Goal: Find specific page/section: Locate a particular part of the current website

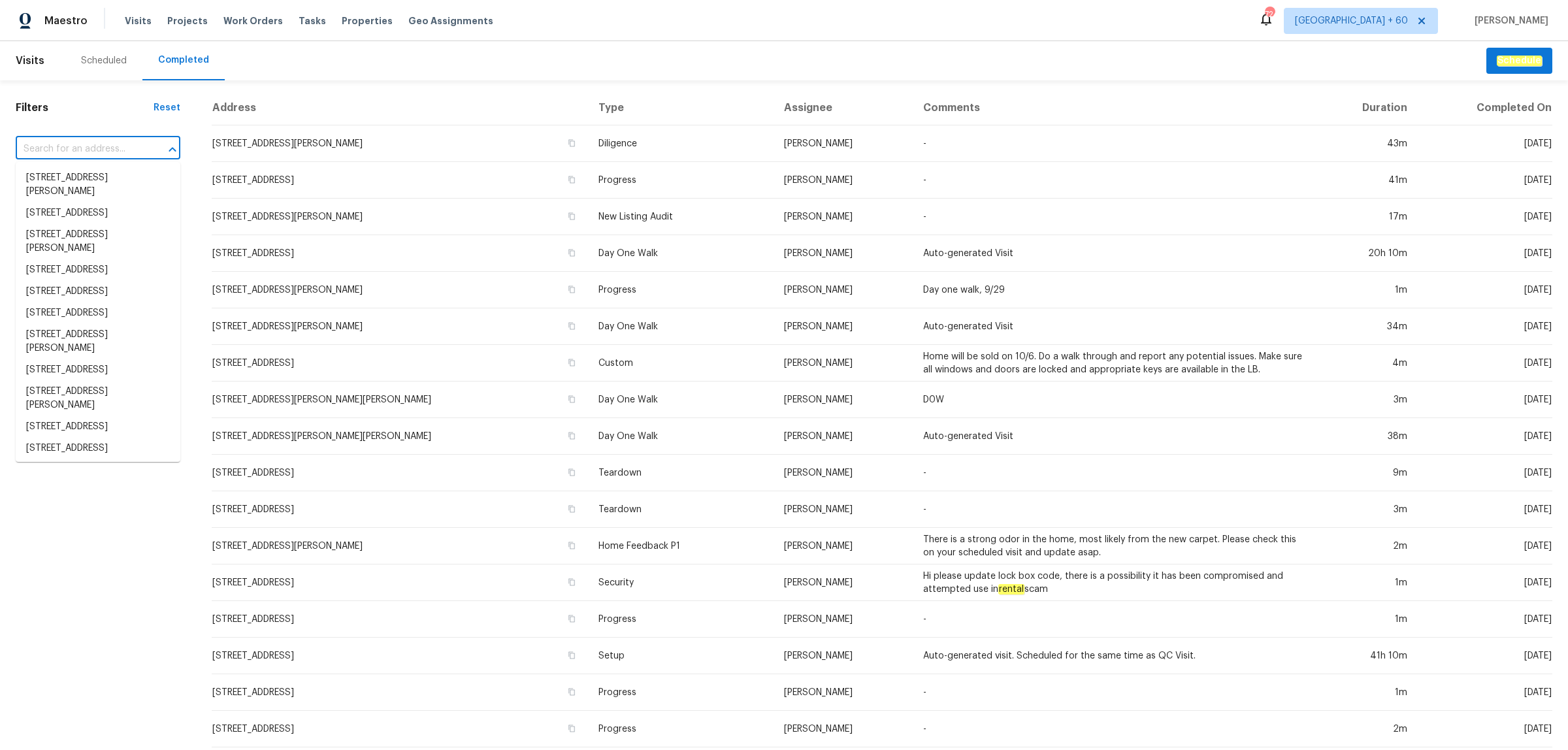
click at [83, 148] on input "text" at bounding box center [79, 149] width 128 height 20
paste input "[STREET_ADDRESS][PERSON_NAME]"
type input "[STREET_ADDRESS][PERSON_NAME]"
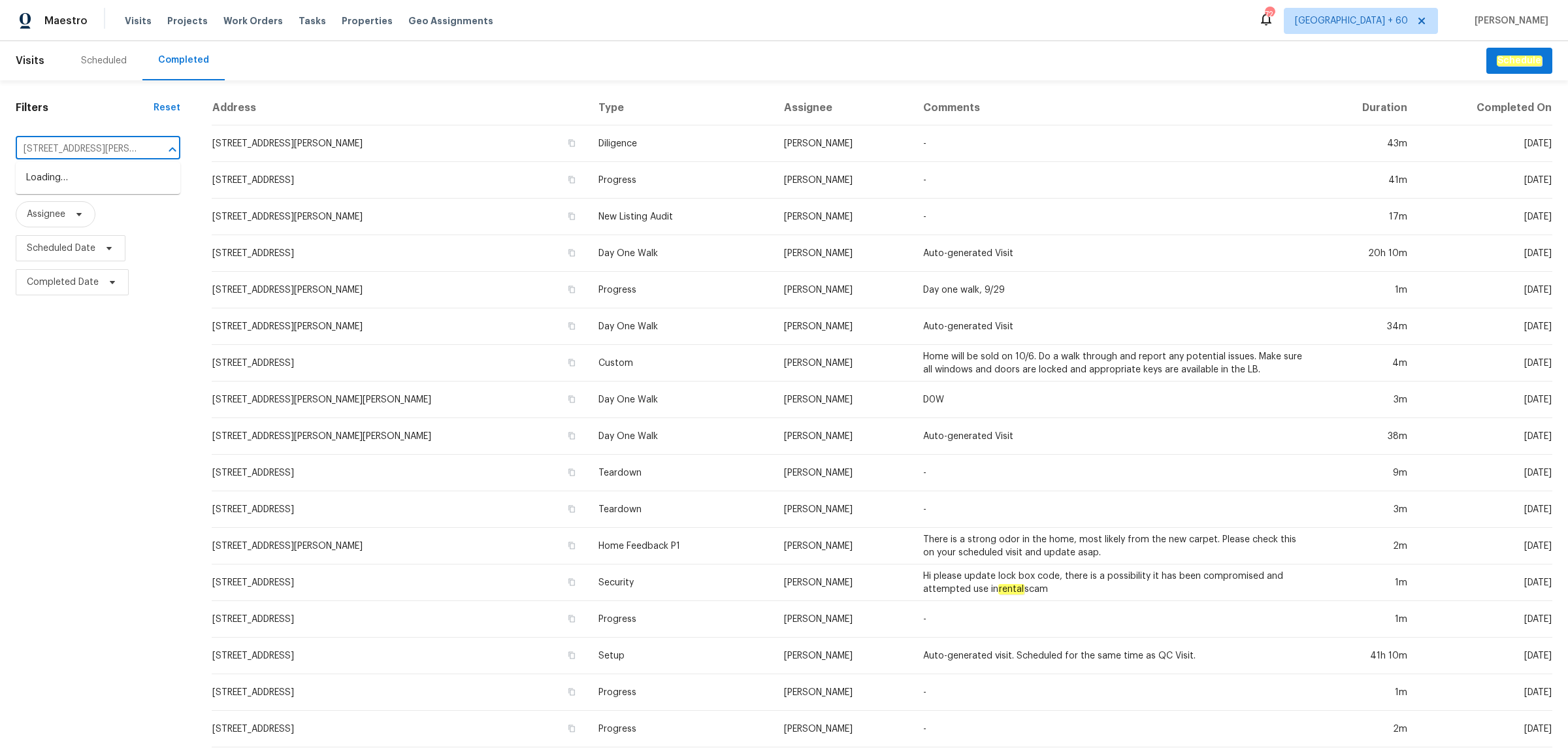
scroll to position [0, 25]
click at [76, 178] on li "[STREET_ADDRESS][PERSON_NAME]" at bounding box center [98, 185] width 165 height 36
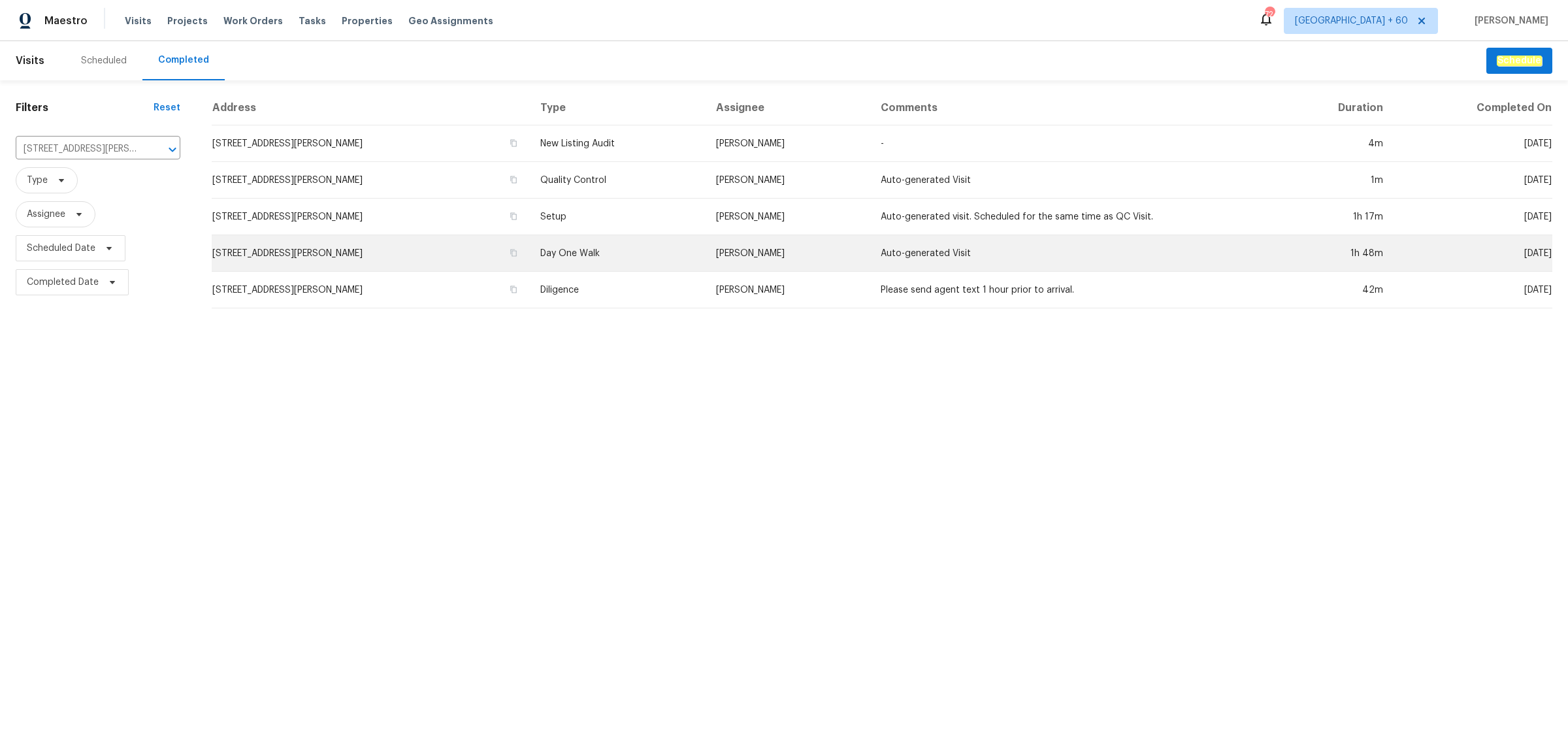
click at [565, 262] on td "Day One Walk" at bounding box center [617, 253] width 176 height 37
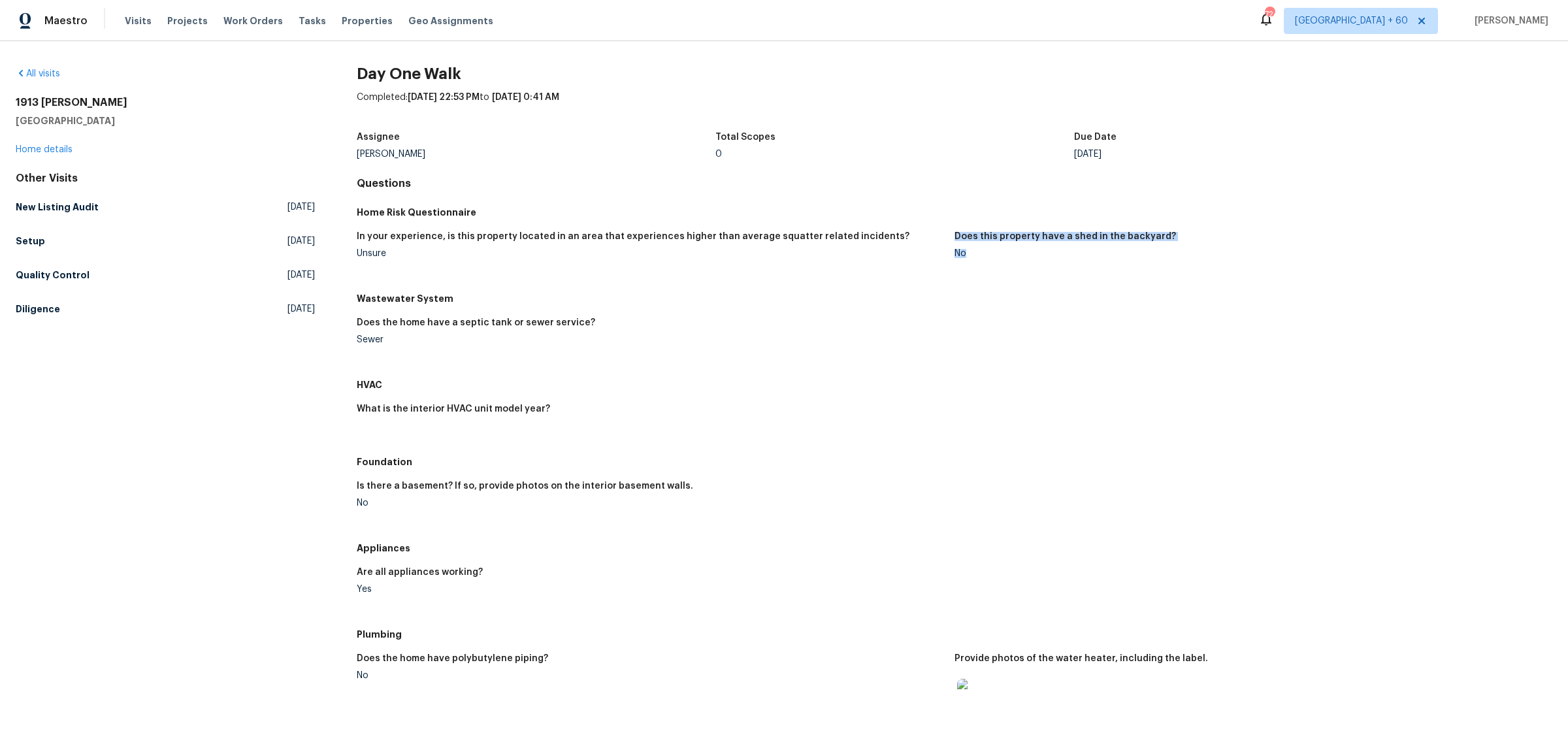
drag, startPoint x: 945, startPoint y: 258, endPoint x: 957, endPoint y: 258, distance: 12.0
click at [957, 258] on div "In your experience, is this property located in an area that experiences higher…" at bounding box center [955, 255] width 1196 height 63
click at [1026, 289] on div "Wastewater System" at bounding box center [955, 299] width 1196 height 24
